Goal: Use online tool/utility: Use online tool/utility

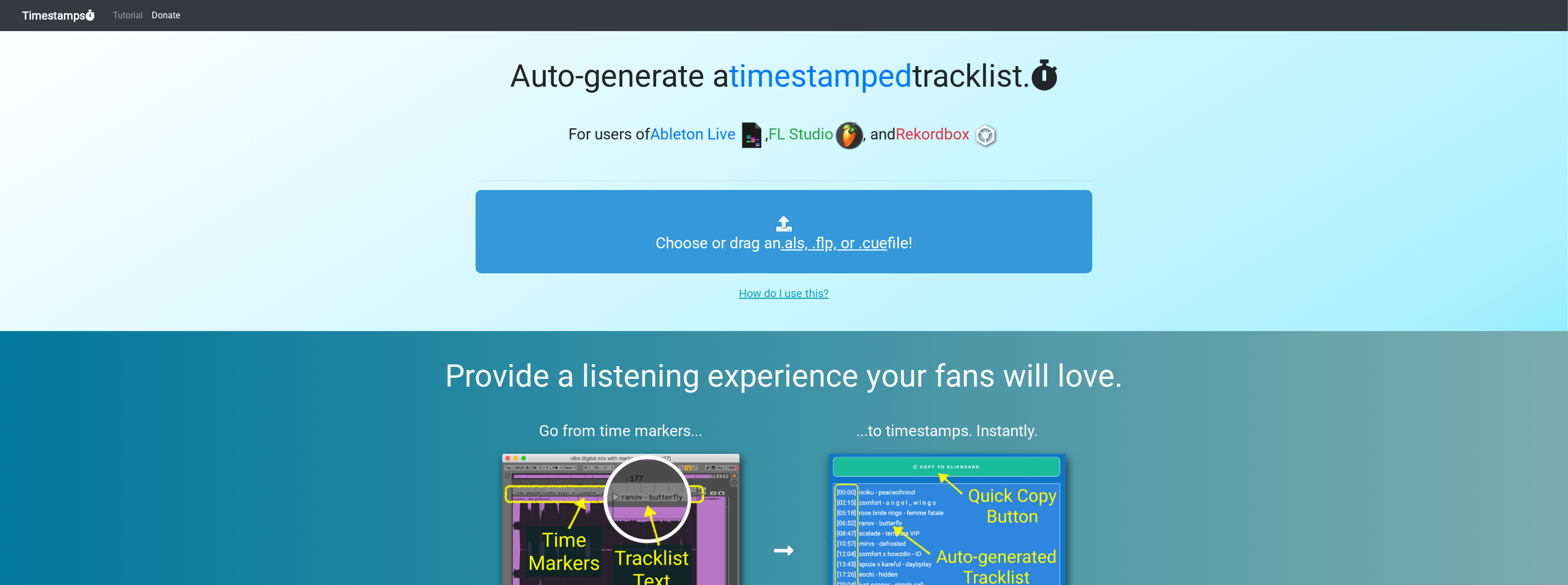
click at [626, 261] on input "Choose or drag an .als, .flp, or .cue file!" at bounding box center [783, 231] width 617 height 83
type input "C:\fakepath\NAMY 2.flp"
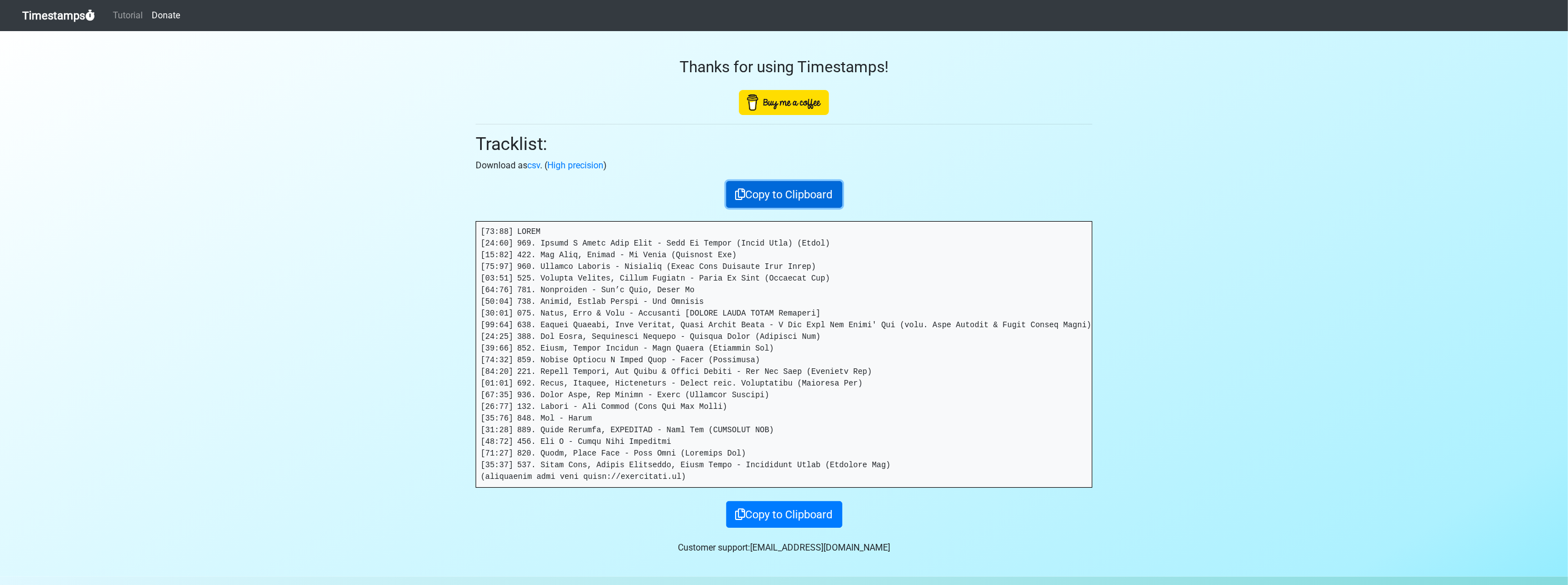
click at [771, 194] on button "Copy to Clipboard" at bounding box center [784, 195] width 116 height 27
